Goal: Task Accomplishment & Management: Complete application form

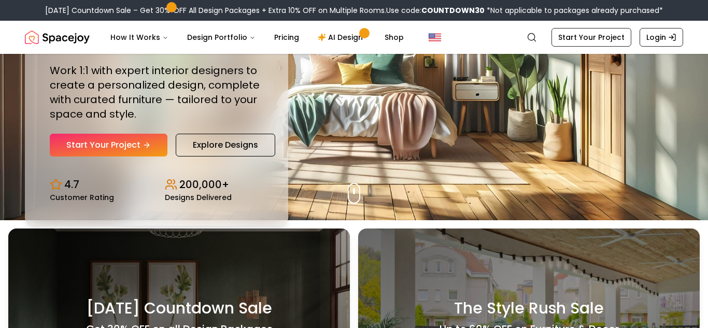
scroll to position [111, 0]
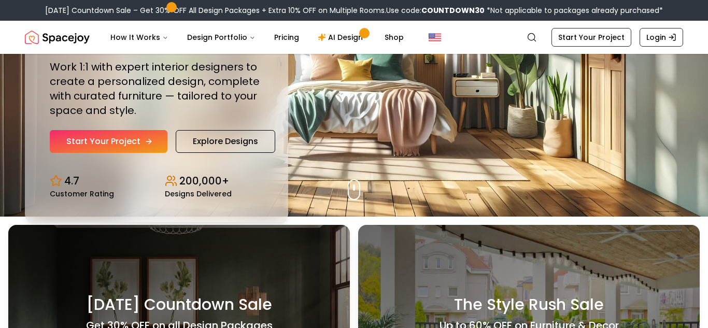
click at [116, 137] on link "Start Your Project" at bounding box center [109, 141] width 118 height 23
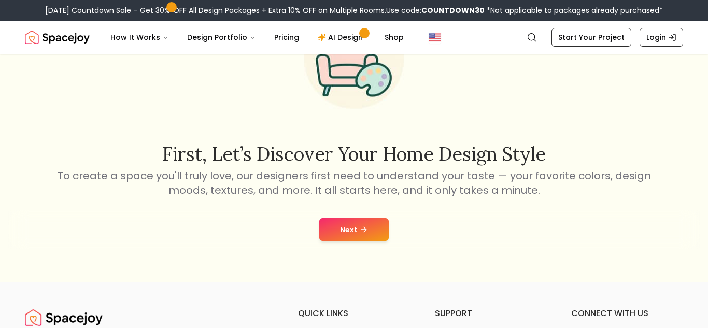
scroll to position [122, 0]
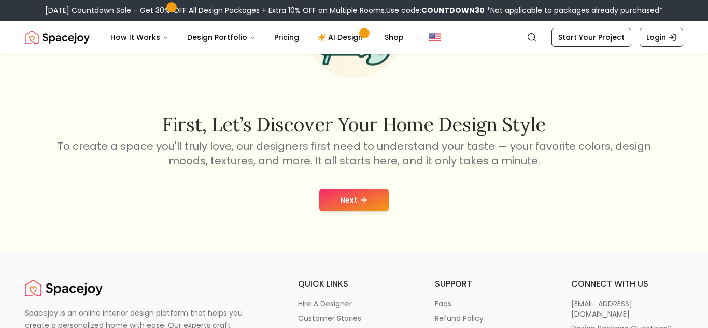
click at [345, 203] on button "Next" at bounding box center [353, 200] width 69 height 23
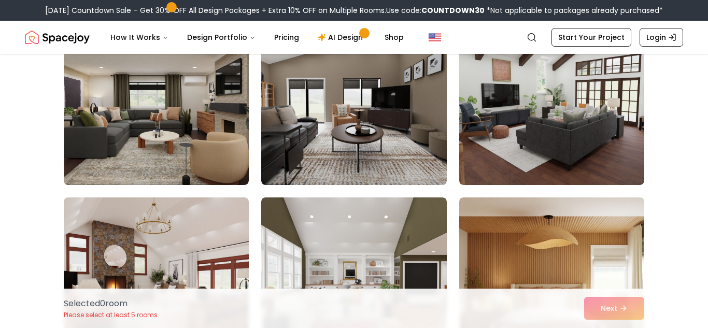
scroll to position [2073, 0]
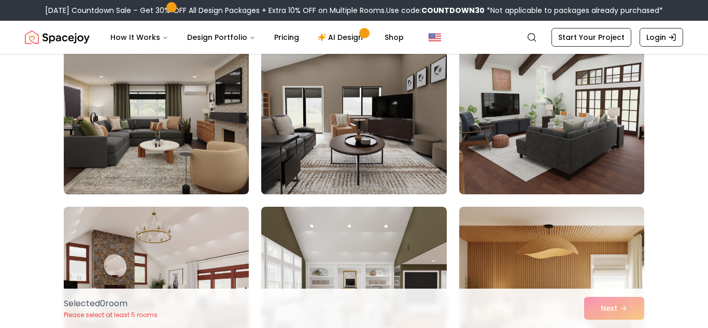
click at [406, 103] on img at bounding box center [353, 111] width 194 height 174
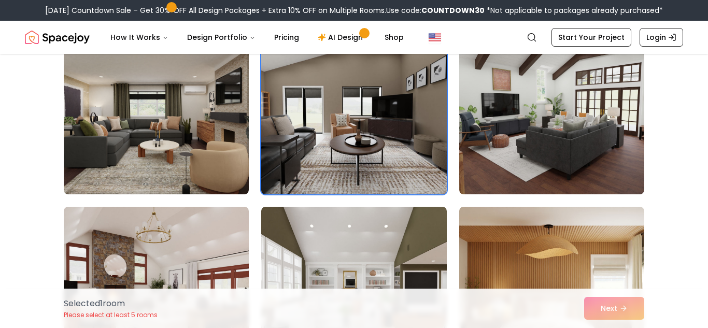
click at [406, 103] on img at bounding box center [353, 111] width 194 height 174
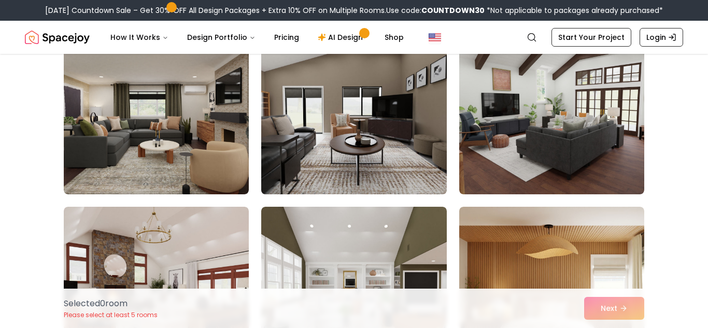
click at [406, 103] on img at bounding box center [353, 111] width 194 height 174
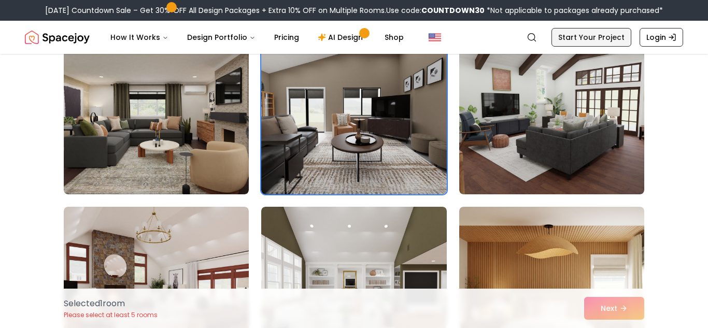
click at [573, 28] on link "Start Your Project" at bounding box center [591, 37] width 80 height 19
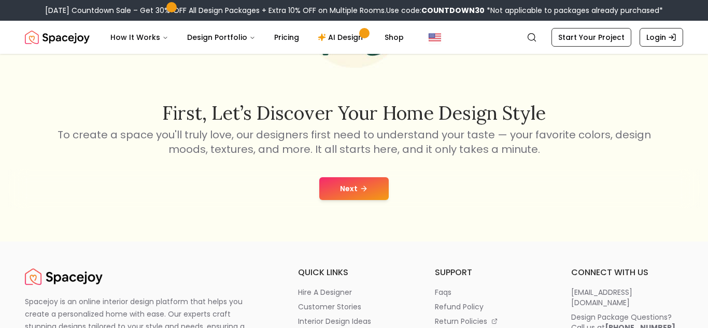
scroll to position [126, 0]
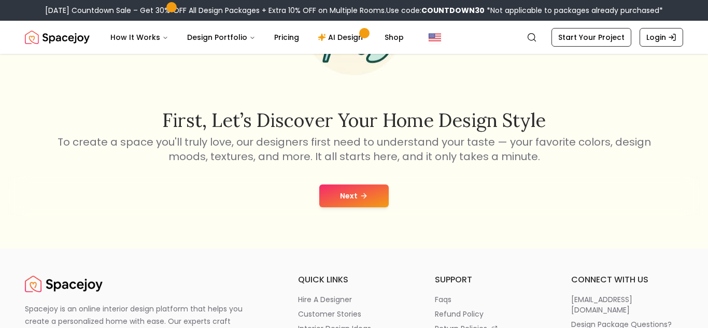
click at [326, 185] on button "Next" at bounding box center [353, 195] width 69 height 23
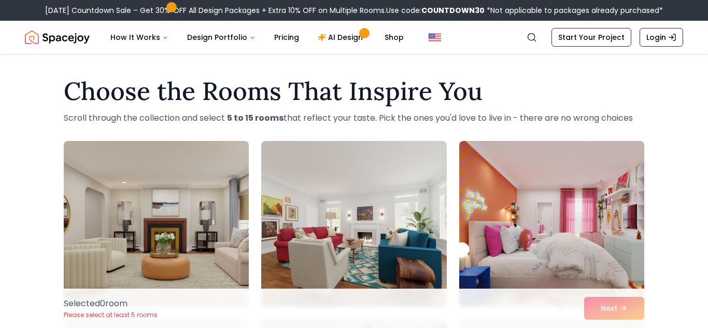
click at [224, 222] on img at bounding box center [156, 224] width 194 height 174
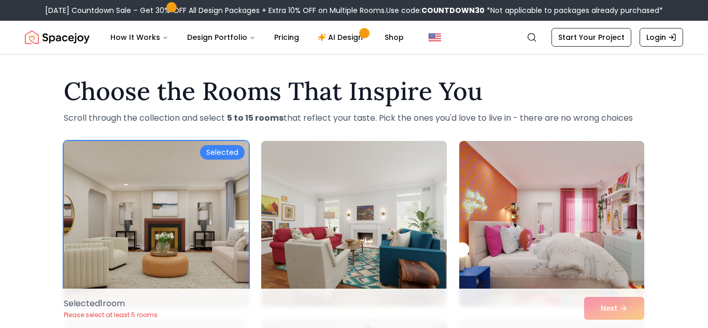
click at [318, 213] on img at bounding box center [353, 224] width 194 height 174
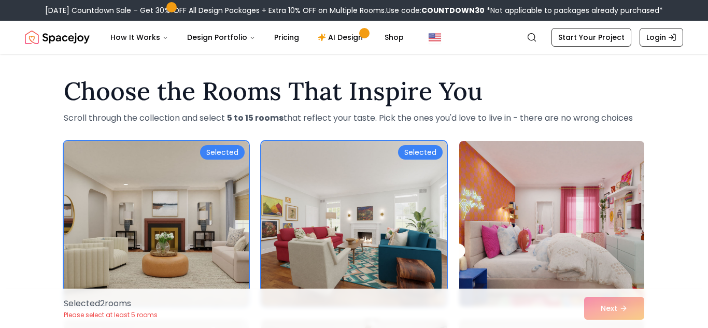
click at [471, 213] on img at bounding box center [551, 224] width 194 height 174
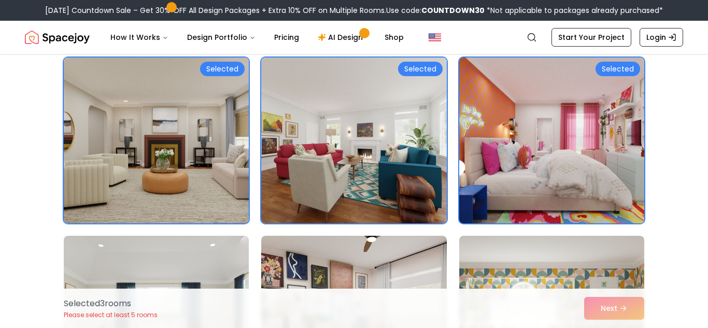
scroll to position [93, 0]
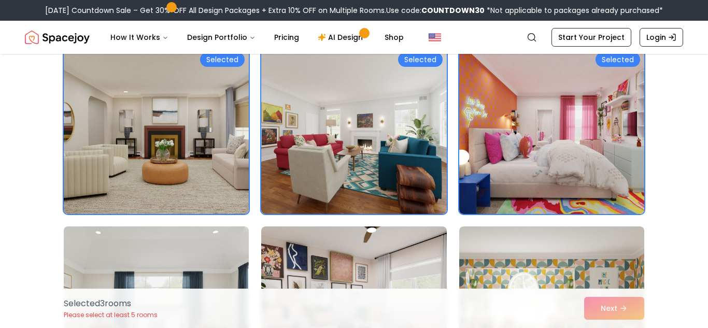
click at [186, 255] on img at bounding box center [156, 309] width 194 height 174
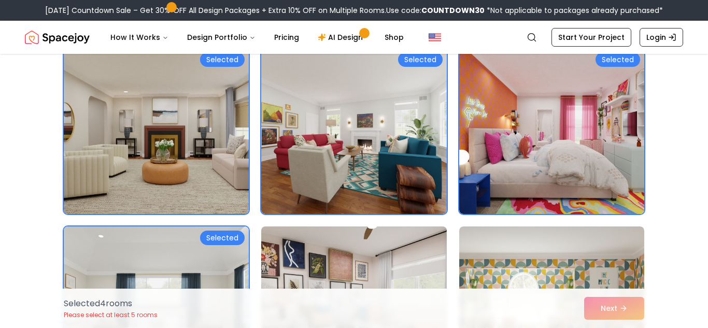
click at [325, 236] on img at bounding box center [353, 309] width 194 height 174
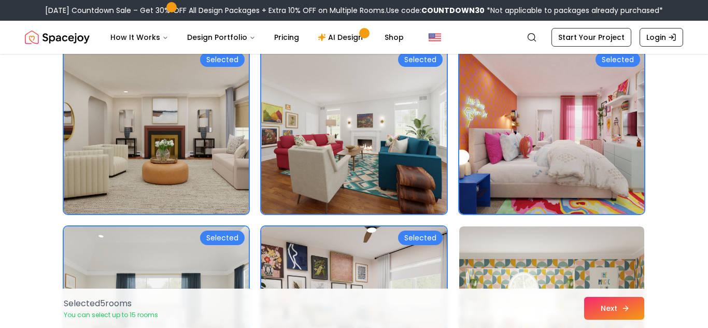
click at [611, 299] on button "Next" at bounding box center [614, 308] width 60 height 23
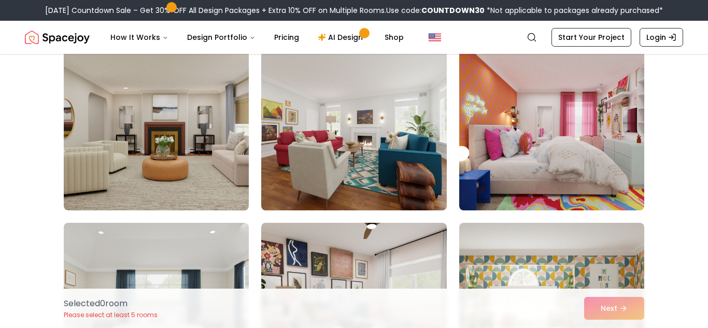
scroll to position [126, 0]
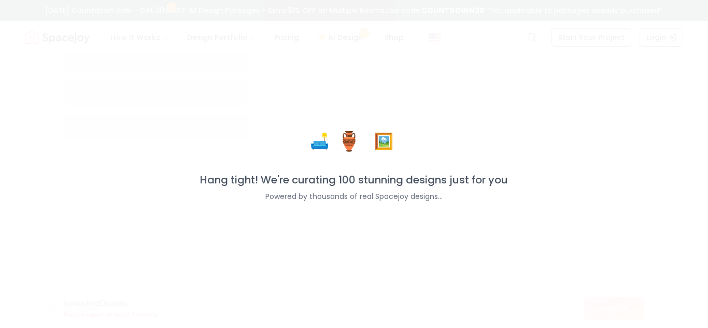
scroll to position [122, 0]
